Goal: Task Accomplishment & Management: Use online tool/utility

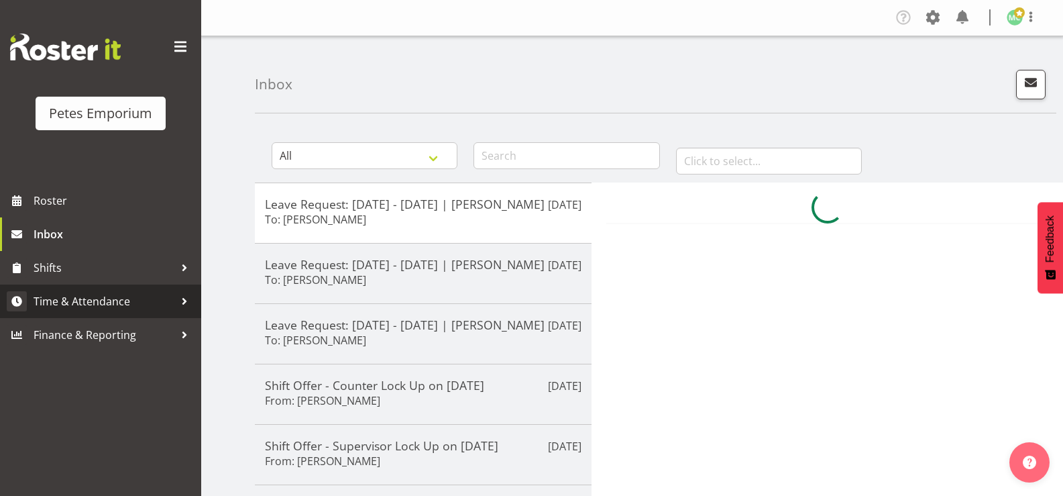
click at [138, 303] on span "Time & Attendance" at bounding box center [104, 301] width 141 height 20
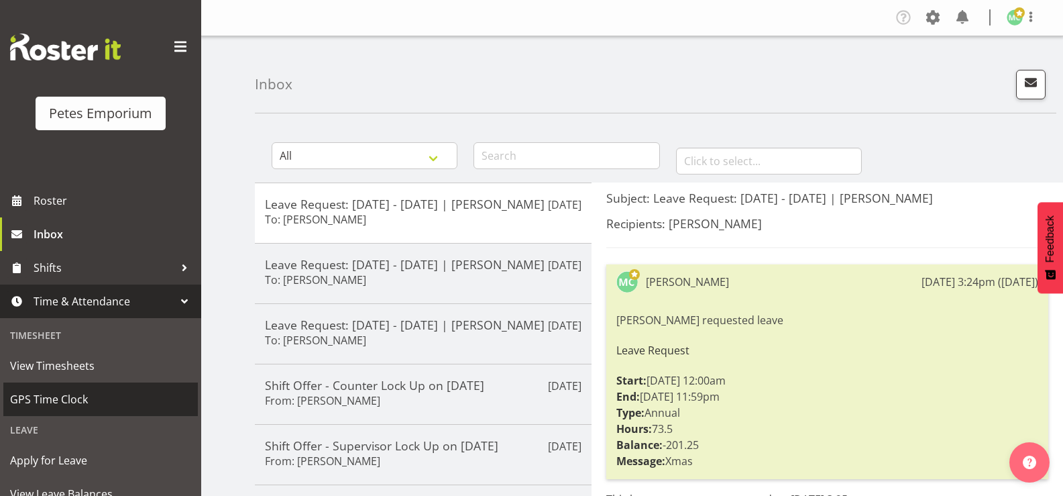
click at [93, 392] on span "GPS Time Clock" at bounding box center [100, 399] width 181 height 20
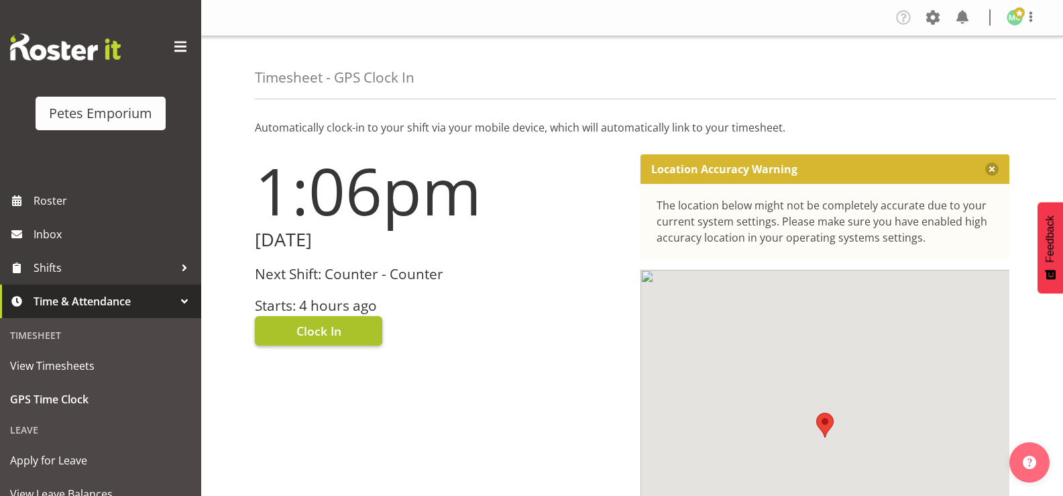
click at [345, 329] on button "Clock In" at bounding box center [318, 331] width 127 height 30
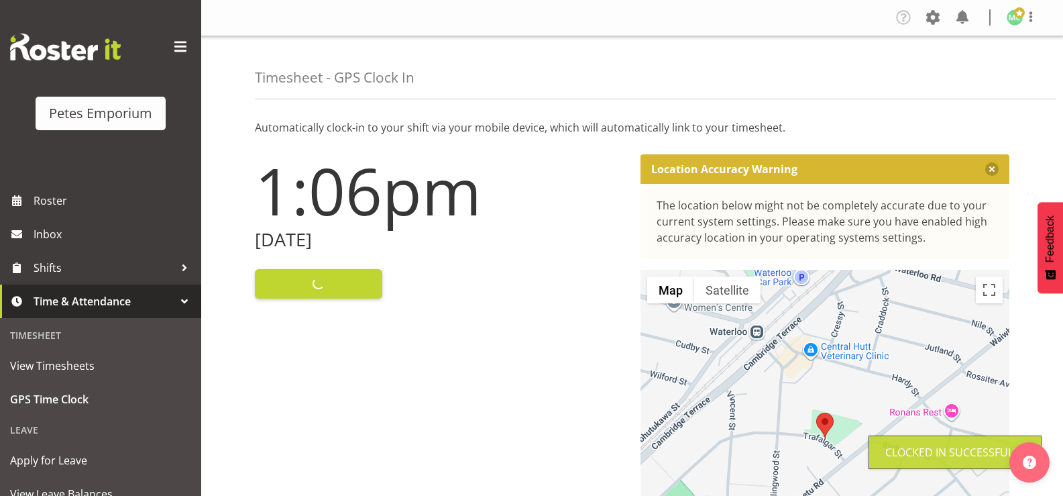
click at [1020, 22] on img at bounding box center [1015, 17] width 16 height 16
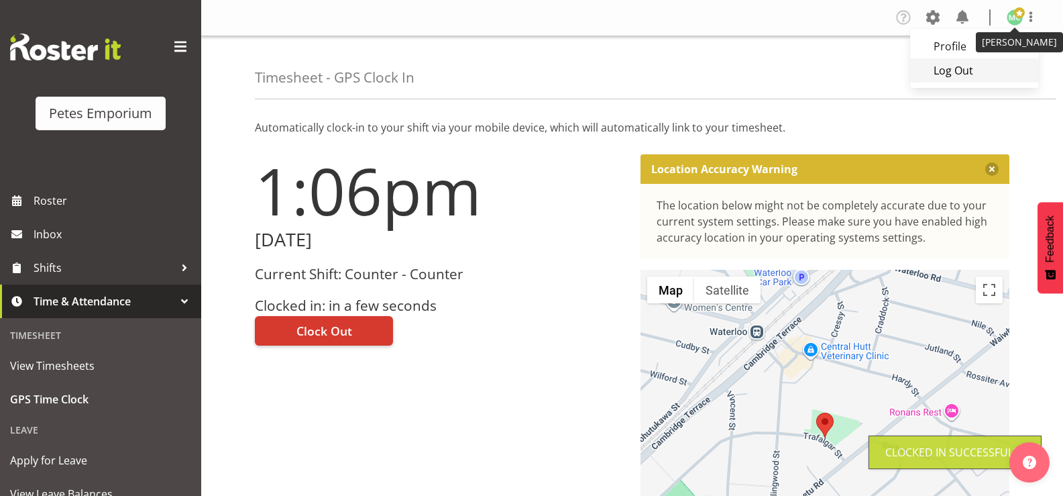
click at [1003, 73] on link "Log Out" at bounding box center [974, 70] width 129 height 24
